Goal: Navigation & Orientation: Find specific page/section

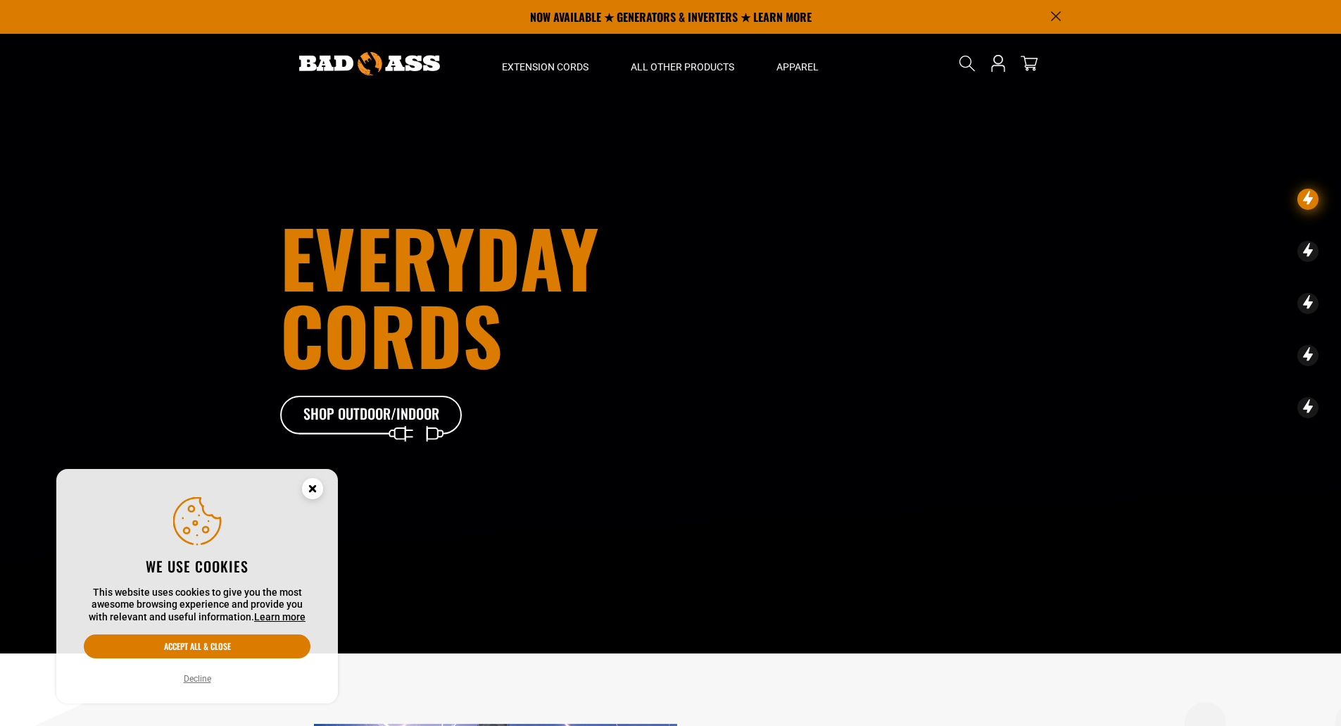
click at [315, 489] on circle "Cookie Consent" at bounding box center [312, 488] width 21 height 21
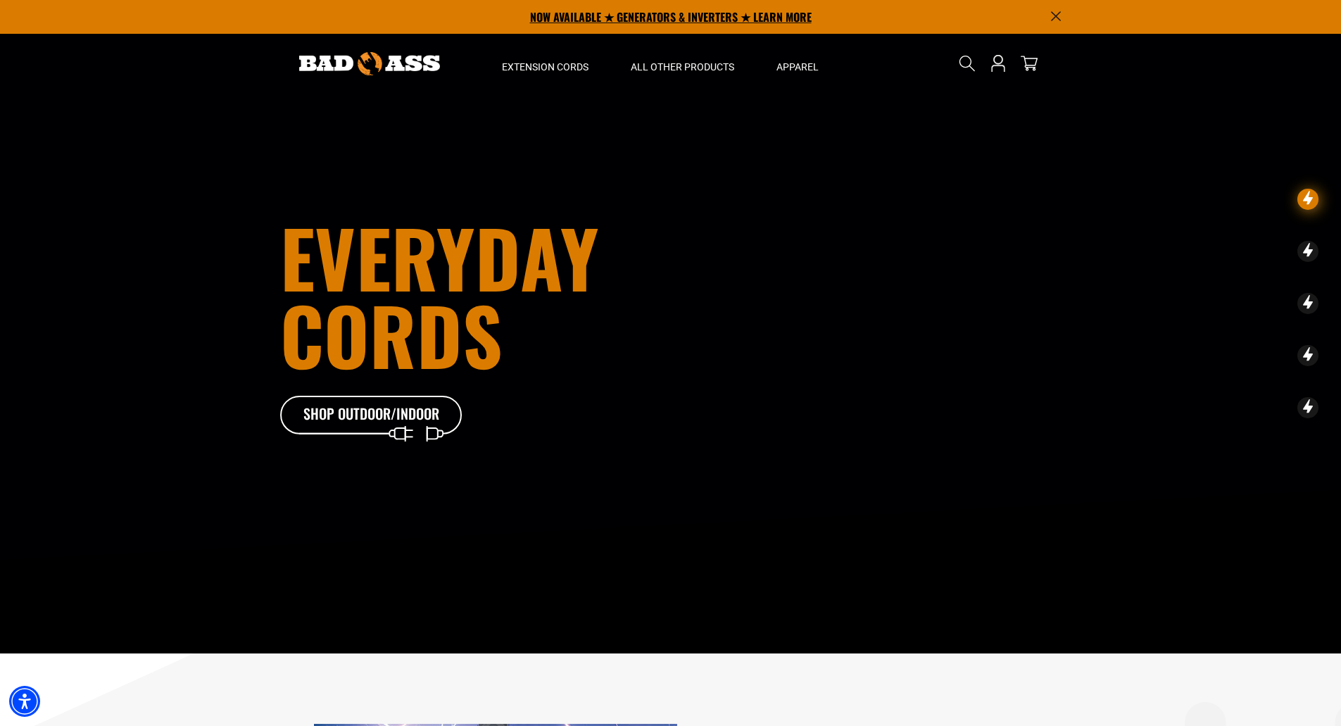
click at [1049, 25] on p "NOW AVAILABLE ★ GENERATORS & INVERTERS ★ LEARN MORE" at bounding box center [670, 17] width 781 height 34
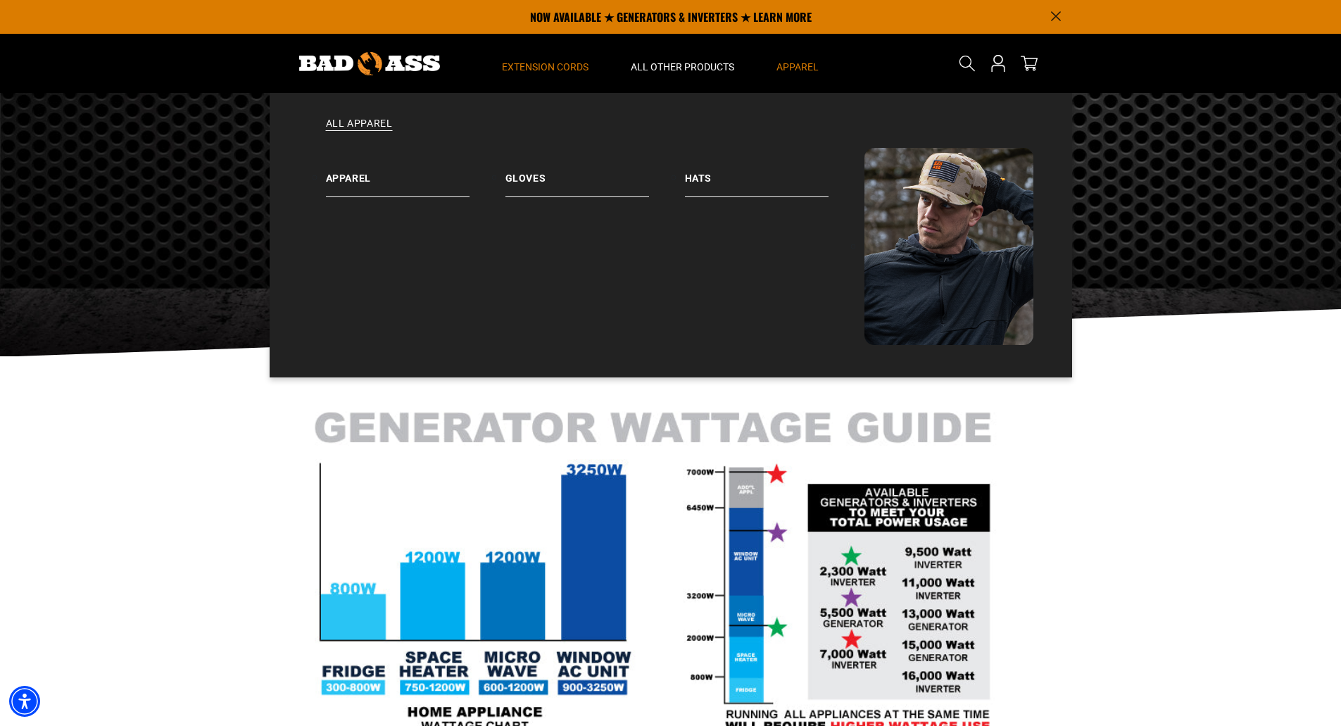
click at [797, 68] on span "Apparel" at bounding box center [798, 67] width 42 height 13
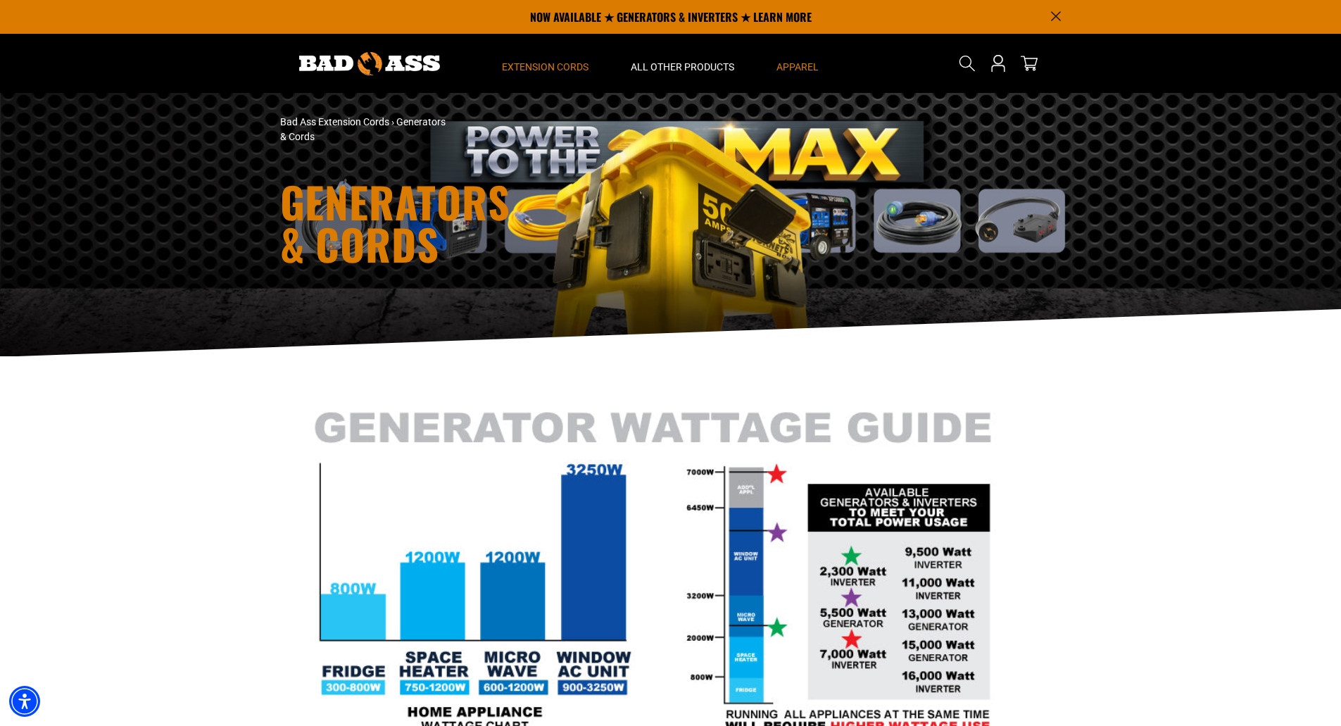
click at [797, 68] on span "Apparel" at bounding box center [798, 67] width 42 height 13
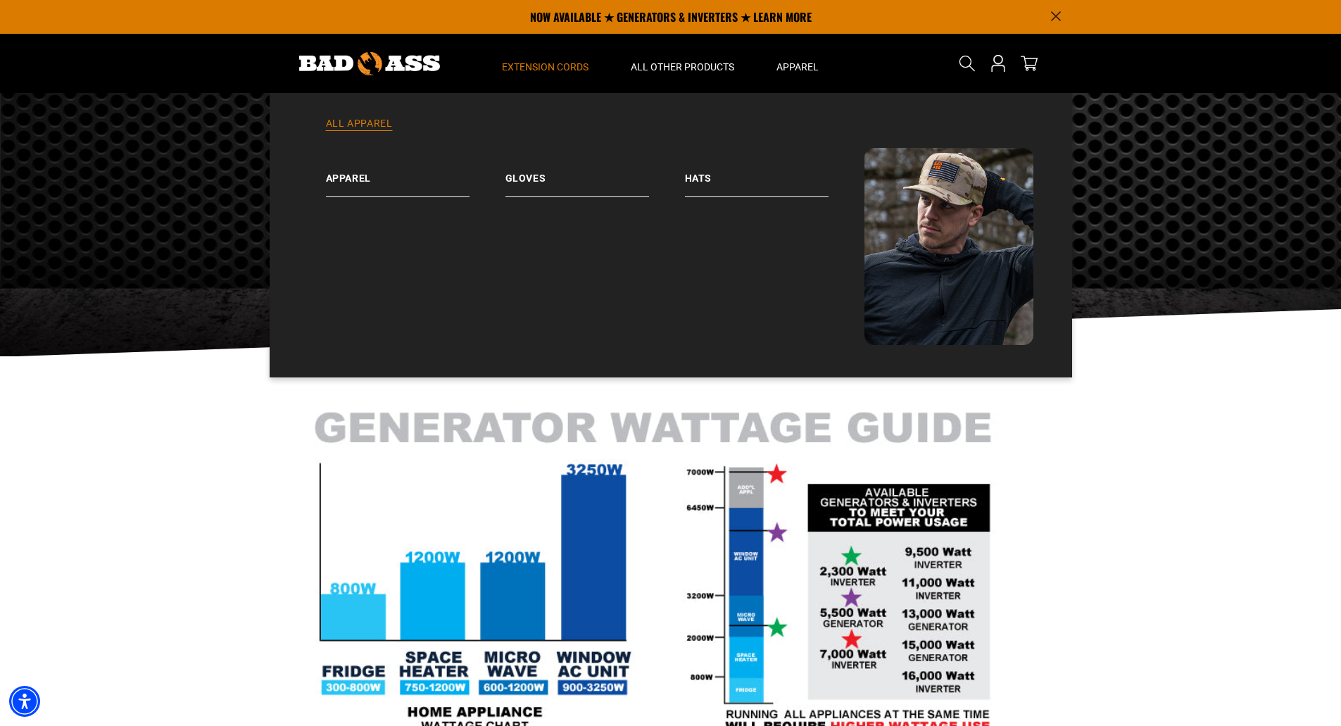
click at [360, 123] on link "All Apparel" at bounding box center [671, 132] width 746 height 31
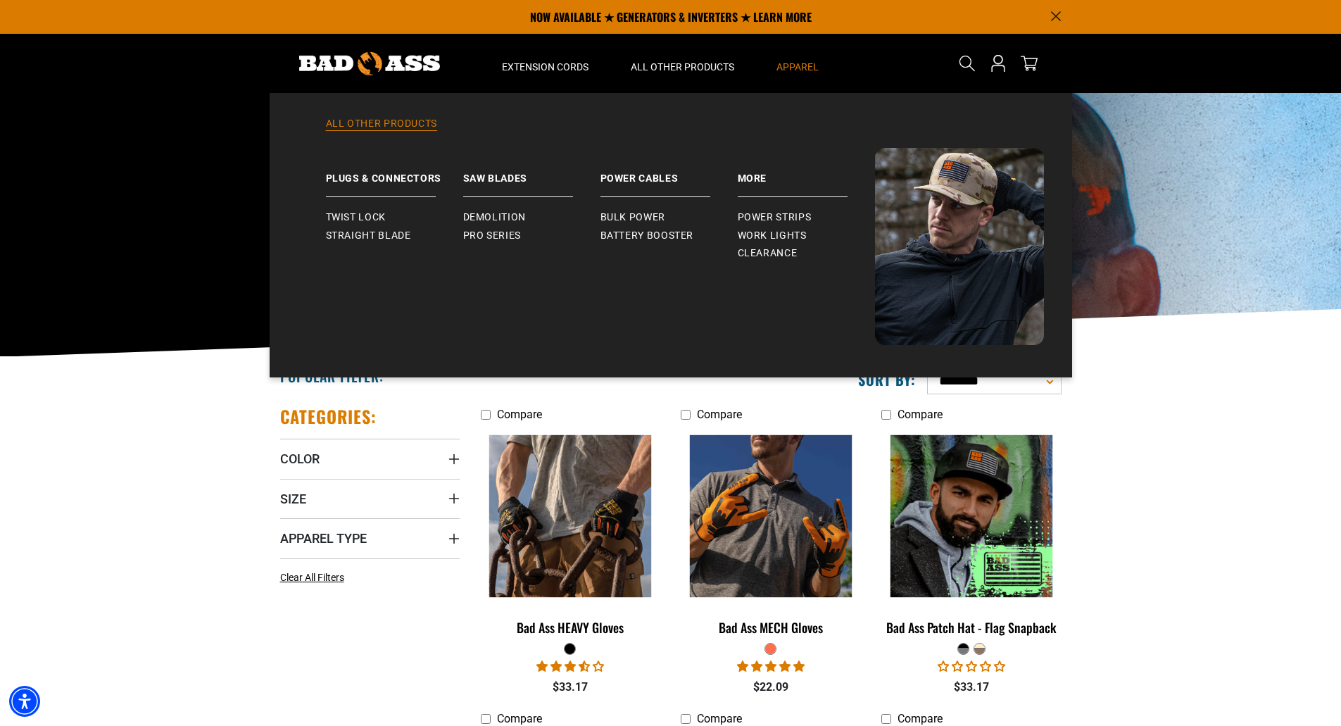
click at [417, 131] on link "All Other Products" at bounding box center [671, 132] width 746 height 31
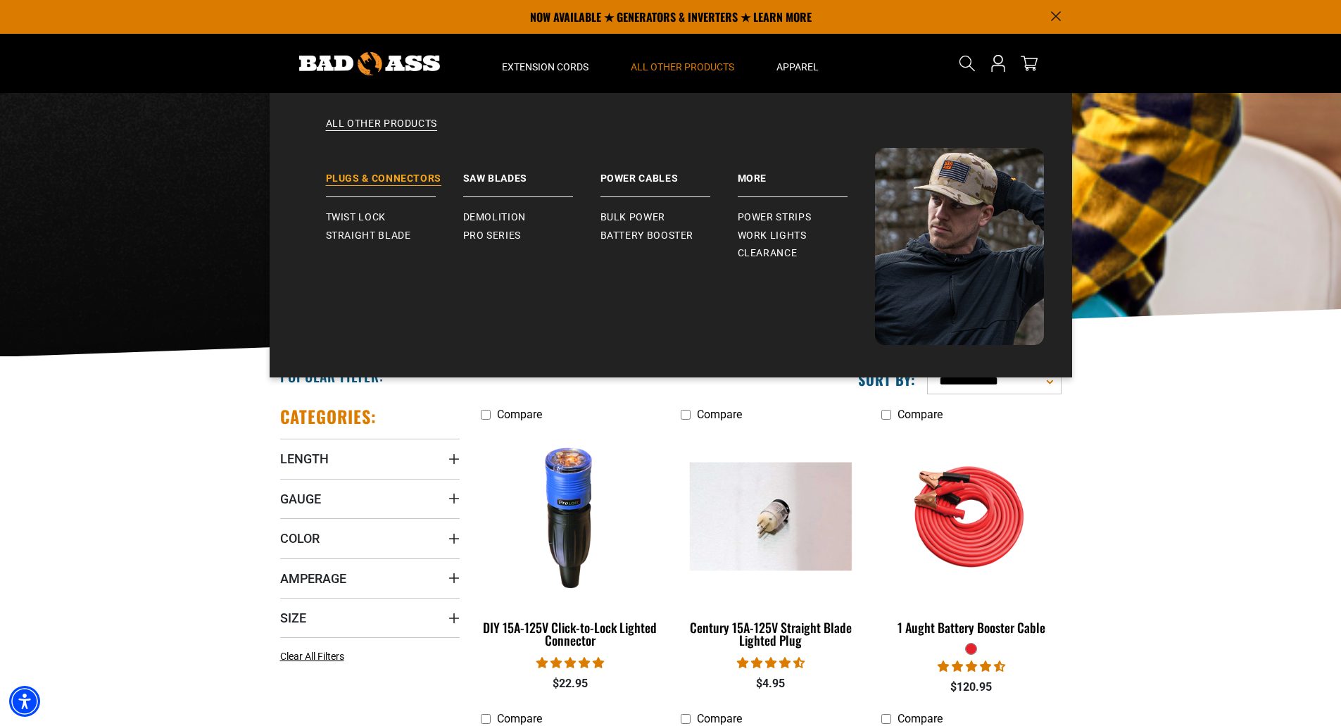
click at [407, 180] on link "Plugs & Connectors" at bounding box center [394, 172] width 137 height 49
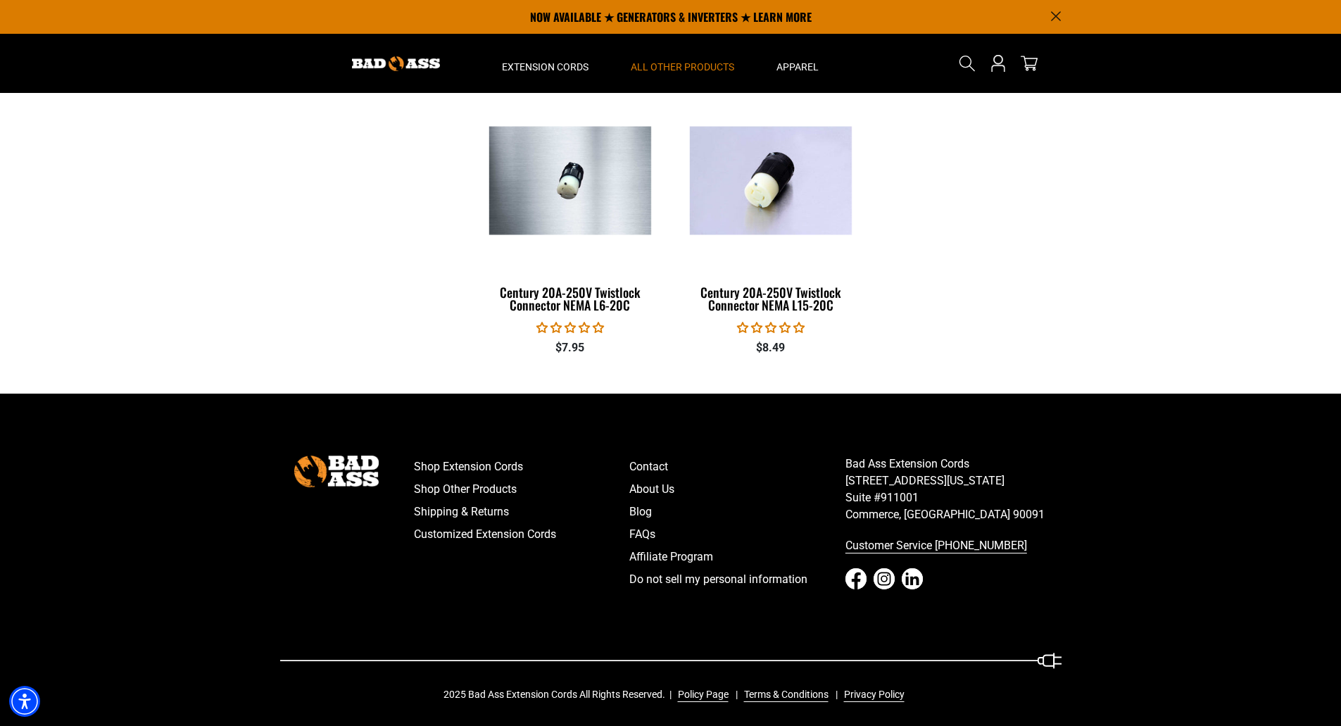
scroll to position [1578, 0]
